Goal: Use online tool/utility: Utilize a website feature to perform a specific function

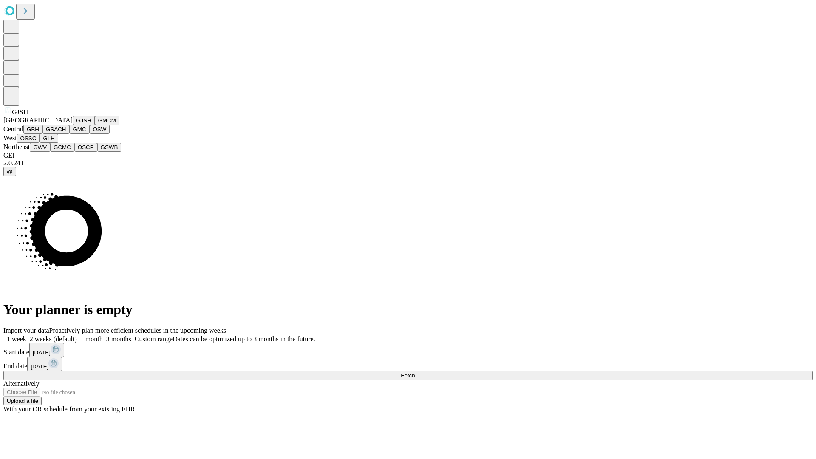
click at [73, 125] on button "GJSH" at bounding box center [84, 120] width 22 height 9
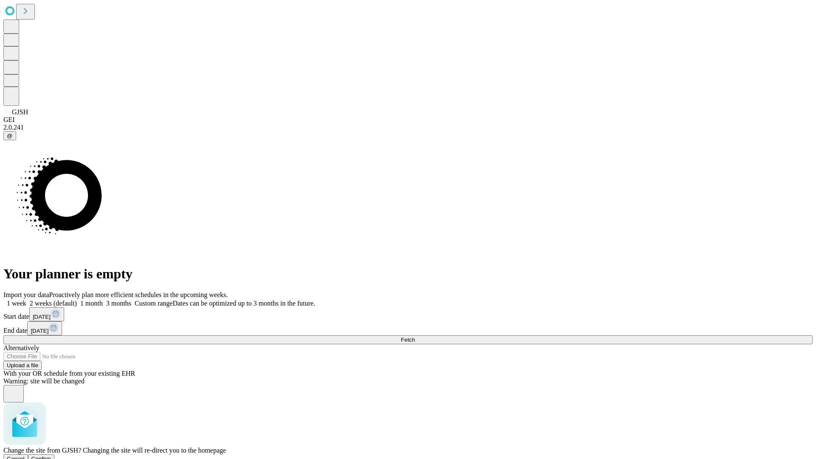
click at [51, 456] on span "Confirm" at bounding box center [41, 459] width 20 height 6
click at [77, 300] on label "2 weeks (default)" at bounding box center [51, 303] width 51 height 7
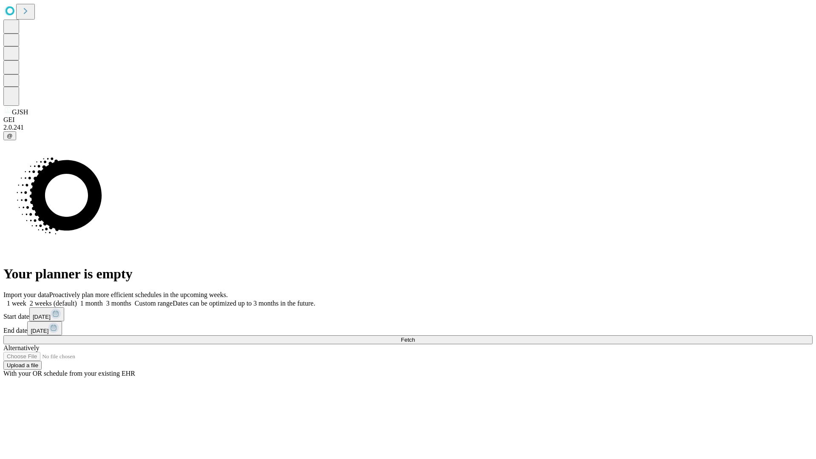
click at [415, 337] on span "Fetch" at bounding box center [408, 340] width 14 height 6
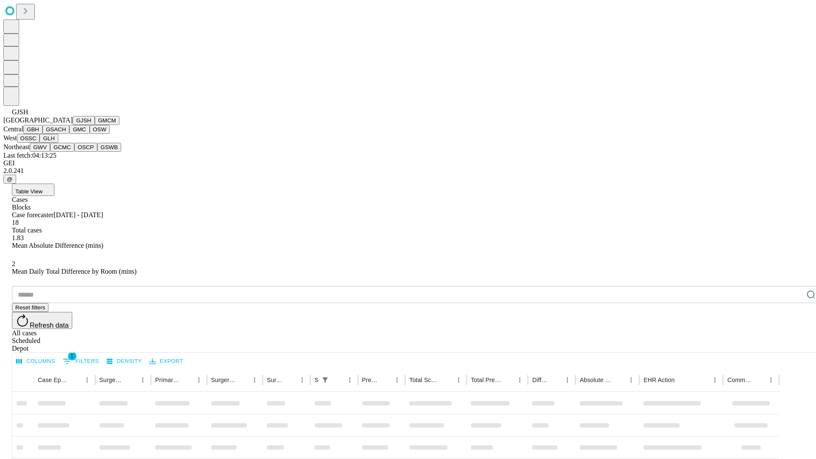
click at [95, 125] on button "GMCM" at bounding box center [107, 120] width 25 height 9
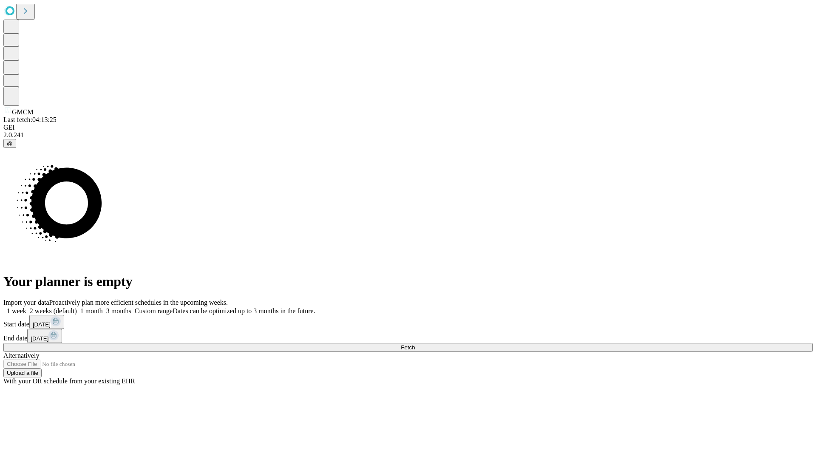
click at [77, 307] on label "2 weeks (default)" at bounding box center [51, 310] width 51 height 7
click at [415, 344] on span "Fetch" at bounding box center [408, 347] width 14 height 6
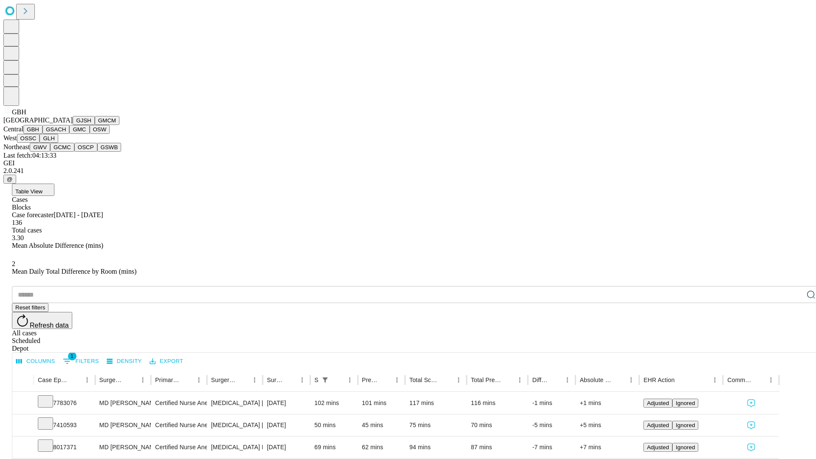
click at [66, 134] on button "GSACH" at bounding box center [56, 129] width 27 height 9
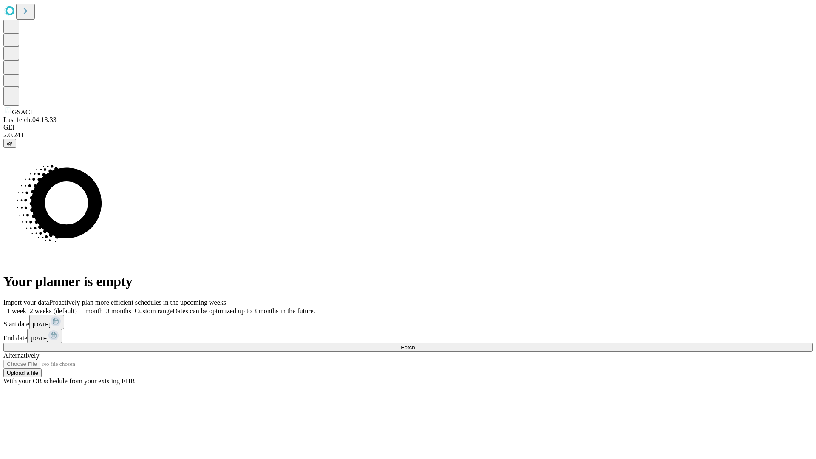
click at [77, 307] on label "2 weeks (default)" at bounding box center [51, 310] width 51 height 7
click at [415, 344] on span "Fetch" at bounding box center [408, 347] width 14 height 6
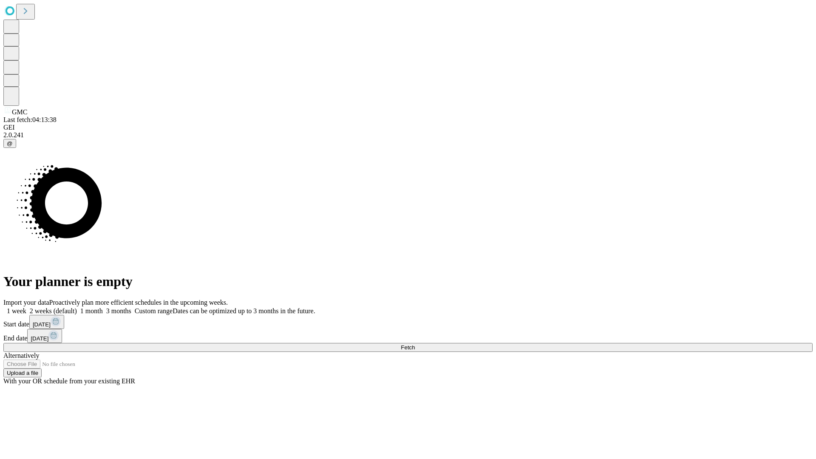
click at [77, 307] on label "2 weeks (default)" at bounding box center [51, 310] width 51 height 7
click at [415, 344] on span "Fetch" at bounding box center [408, 347] width 14 height 6
click at [77, 307] on label "2 weeks (default)" at bounding box center [51, 310] width 51 height 7
click at [415, 344] on span "Fetch" at bounding box center [408, 347] width 14 height 6
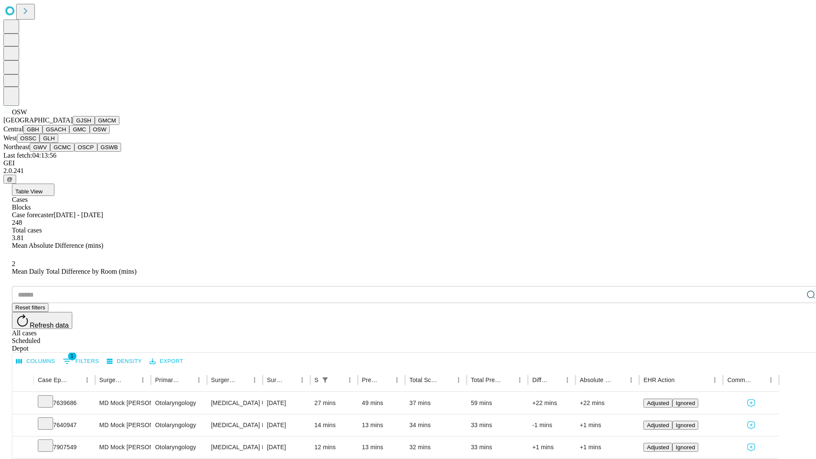
click at [40, 143] on button "OSSC" at bounding box center [28, 138] width 23 height 9
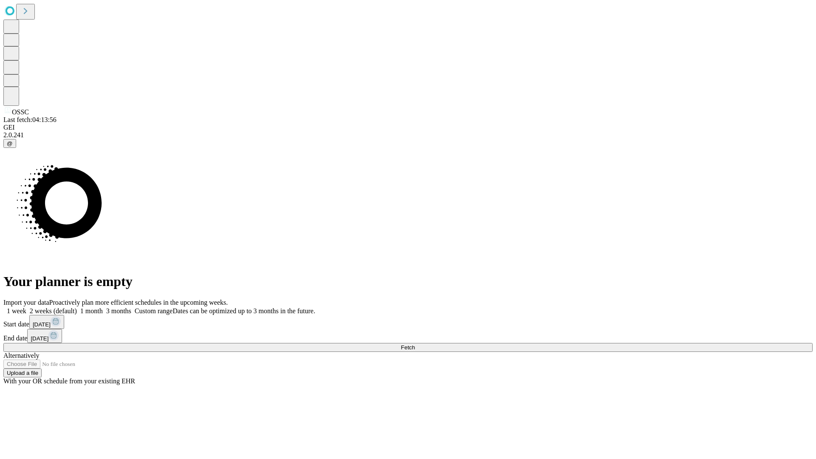
click at [77, 307] on label "2 weeks (default)" at bounding box center [51, 310] width 51 height 7
click at [415, 344] on span "Fetch" at bounding box center [408, 347] width 14 height 6
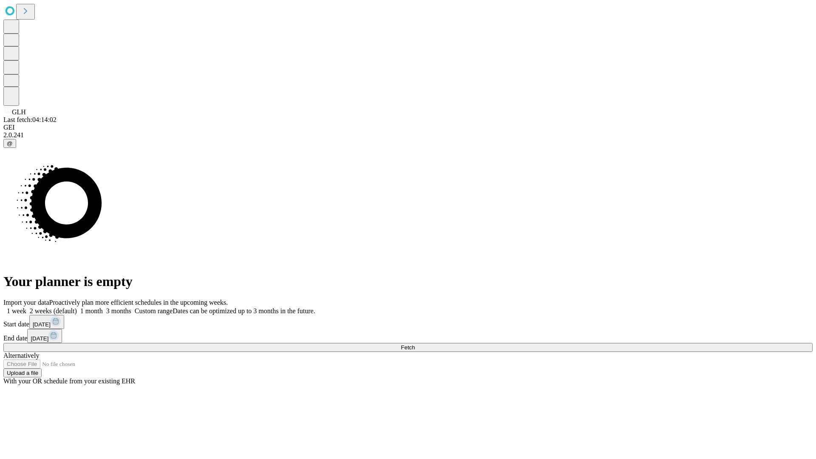
click at [77, 307] on label "2 weeks (default)" at bounding box center [51, 310] width 51 height 7
click at [415, 344] on span "Fetch" at bounding box center [408, 347] width 14 height 6
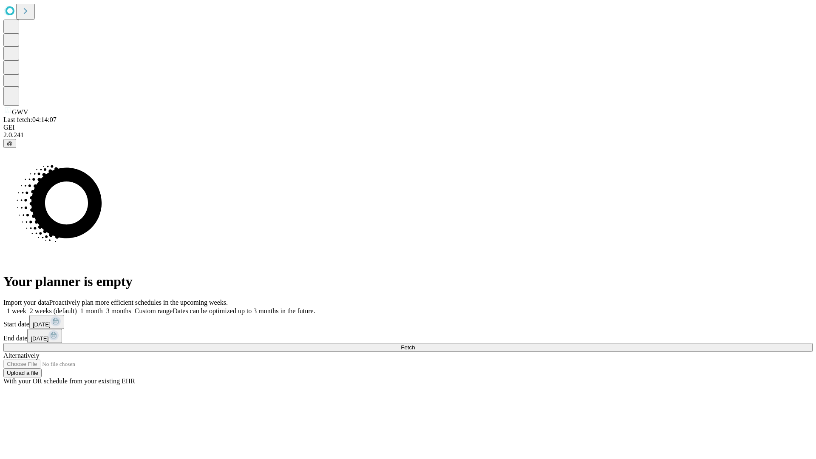
click at [77, 307] on label "2 weeks (default)" at bounding box center [51, 310] width 51 height 7
click at [415, 344] on span "Fetch" at bounding box center [408, 347] width 14 height 6
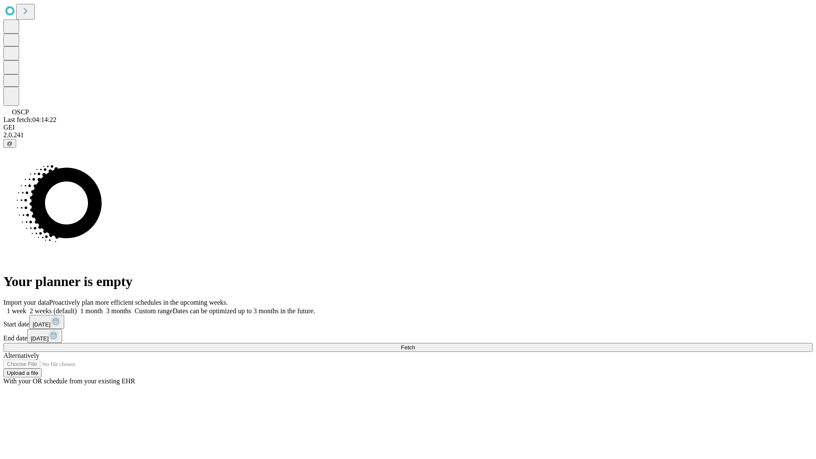
click at [77, 307] on label "2 weeks (default)" at bounding box center [51, 310] width 51 height 7
click at [415, 344] on span "Fetch" at bounding box center [408, 347] width 14 height 6
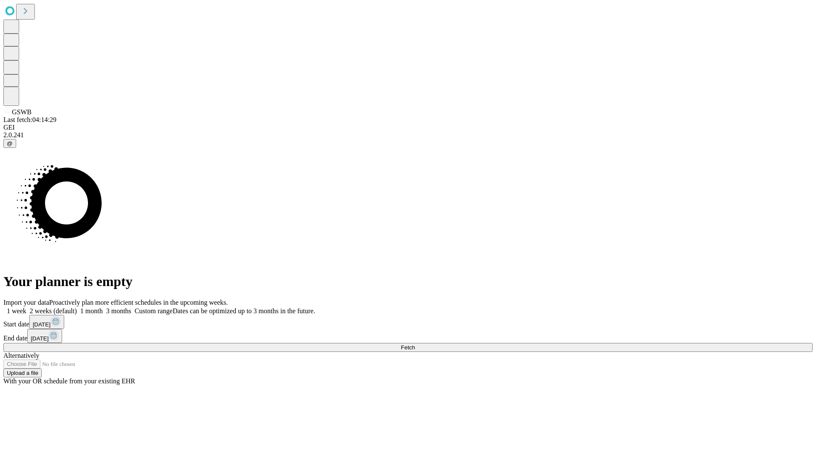
click at [77, 307] on label "2 weeks (default)" at bounding box center [51, 310] width 51 height 7
click at [415, 344] on span "Fetch" at bounding box center [408, 347] width 14 height 6
